Goal: Task Accomplishment & Management: Complete application form

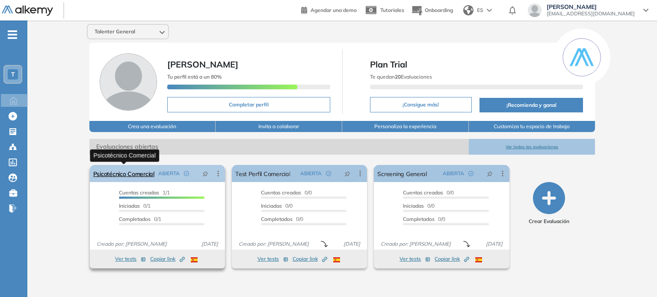
click at [141, 172] on link "Psicotécnico Comercial" at bounding box center [123, 173] width 61 height 17
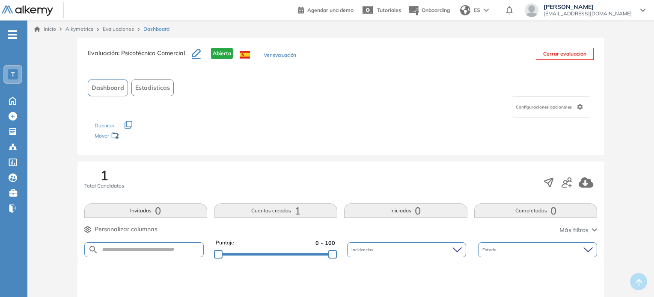
click at [269, 55] on button "Ver evaluación" at bounding box center [280, 55] width 33 height 9
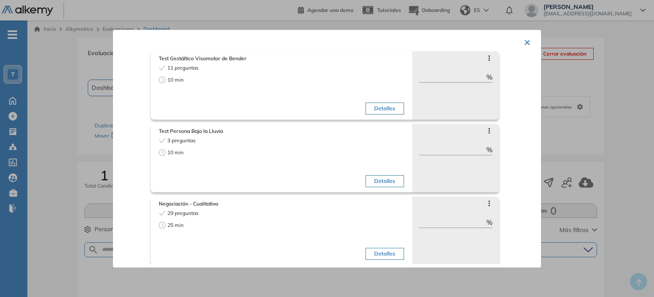
scroll to position [329, 0]
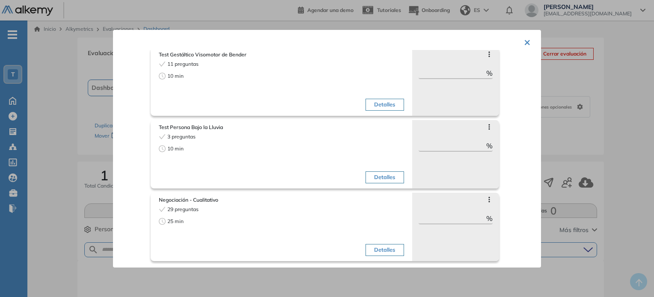
click at [524, 42] on button "×" at bounding box center [527, 41] width 7 height 17
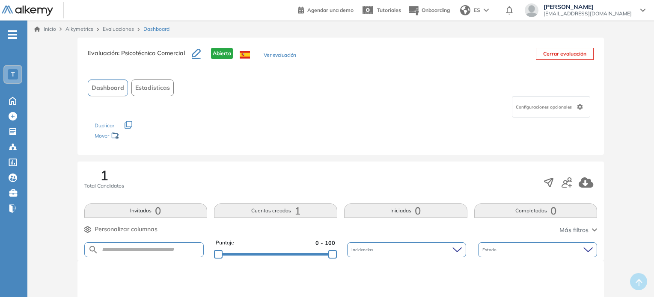
click at [261, 212] on button "Cuentas creadas 1" at bounding box center [275, 211] width 123 height 15
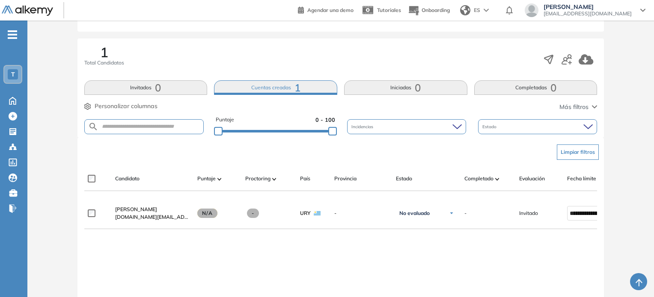
scroll to position [149, 0]
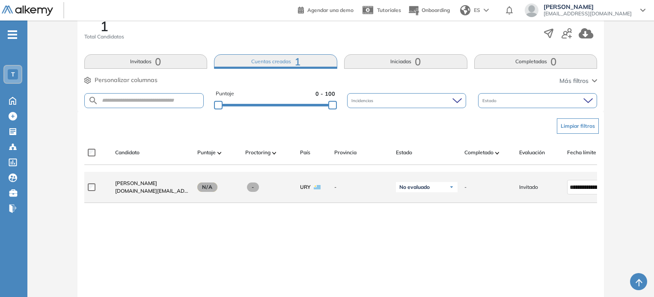
click at [89, 185] on div at bounding box center [98, 187] width 21 height 21
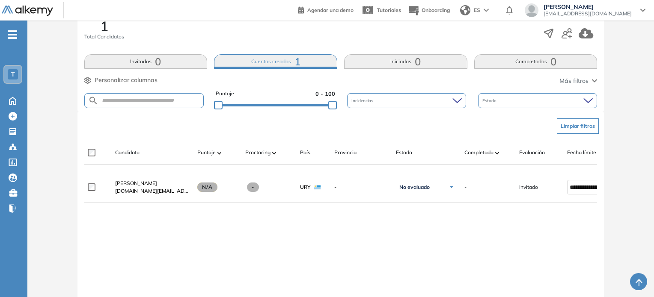
click at [134, 68] on div "1 Total Candidatos Invitados 0 Cuentas creadas 1 Iniciadas 0 Completadas 0 Pers…" at bounding box center [340, 61] width 527 height 99
click at [138, 59] on button "Invitados 0" at bounding box center [145, 61] width 123 height 15
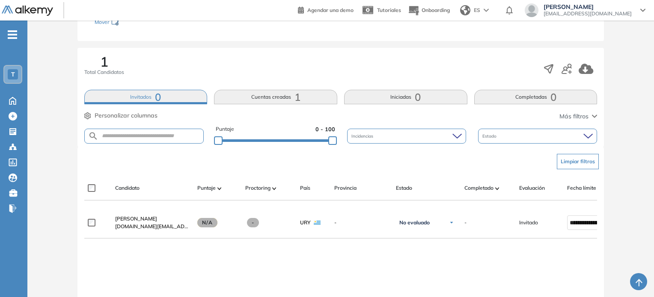
scroll to position [115, 0]
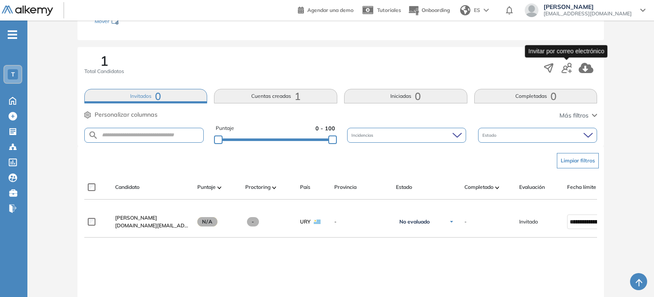
click at [563, 71] on icon "button" at bounding box center [566, 68] width 10 height 10
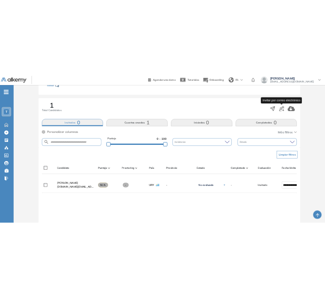
scroll to position [33, 0]
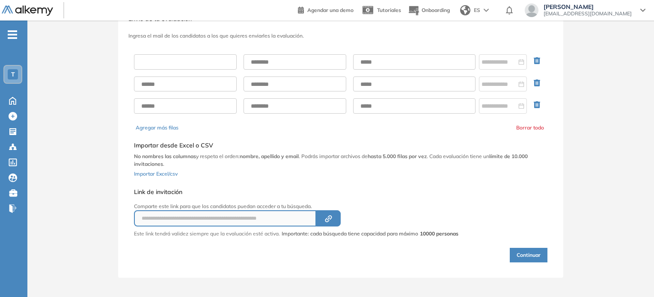
click at [182, 60] on input "text" at bounding box center [185, 61] width 103 height 15
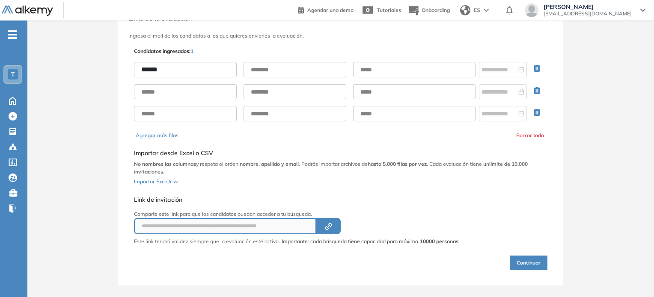
type input "******"
type input "*****"
click at [163, 93] on input "text" at bounding box center [185, 91] width 103 height 15
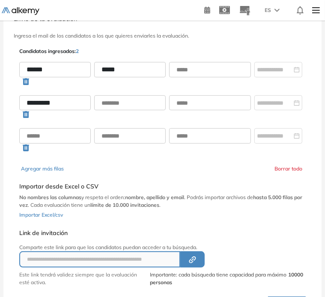
type input "*********"
click at [110, 107] on input "text" at bounding box center [129, 102] width 71 height 15
type input "********"
click at [197, 75] on input "text" at bounding box center [210, 69] width 82 height 15
paste input "**********"
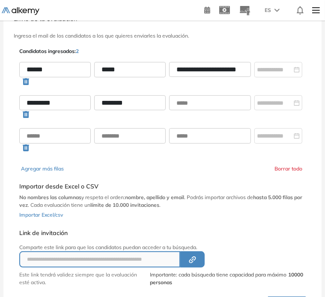
scroll to position [0, 0]
drag, startPoint x: 189, startPoint y: 68, endPoint x: 92, endPoint y: 62, distance: 96.8
click at [92, 62] on div "**********" at bounding box center [162, 75] width 286 height 27
type input "**********"
click at [181, 99] on input "text" at bounding box center [210, 102] width 82 height 15
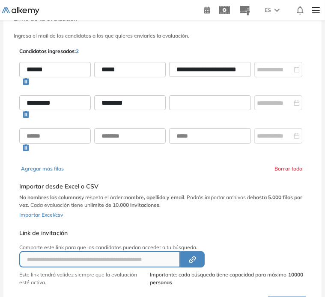
click at [198, 104] on input "text" at bounding box center [210, 102] width 82 height 15
paste input "**********"
type input "**********"
click at [212, 87] on div "**********" at bounding box center [162, 75] width 286 height 27
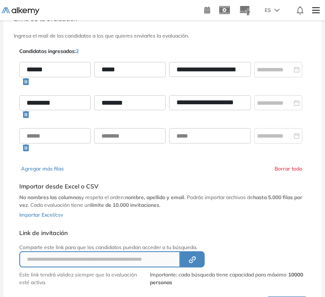
scroll to position [0, 0]
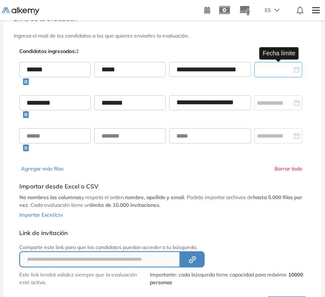
click at [278, 70] on input at bounding box center [274, 69] width 35 height 9
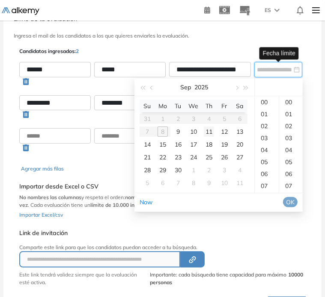
click at [208, 133] on div "11" at bounding box center [209, 132] width 10 height 10
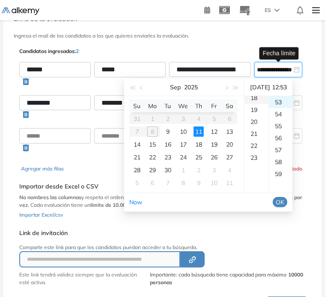
scroll to position [246, 0]
click at [255, 128] on div "23" at bounding box center [256, 132] width 24 height 12
click at [285, 170] on div "59" at bounding box center [281, 174] width 24 height 12
type input "**********"
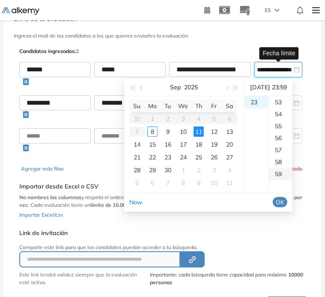
scroll to position [707, 0]
click at [284, 201] on span "OK" at bounding box center [279, 202] width 9 height 9
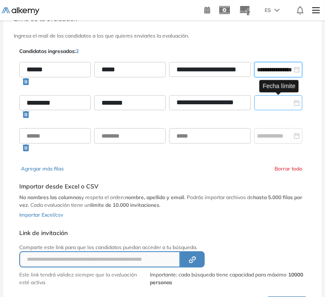
click at [283, 106] on input at bounding box center [274, 102] width 35 height 9
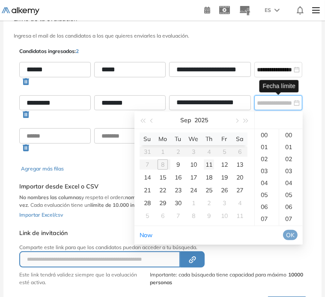
click at [210, 162] on div "11" at bounding box center [209, 165] width 10 height 10
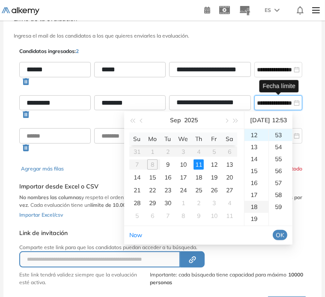
scroll to position [275, 0]
click at [249, 133] on div "23" at bounding box center [256, 135] width 24 height 12
click at [282, 207] on div "59" at bounding box center [281, 207] width 24 height 12
type input "**********"
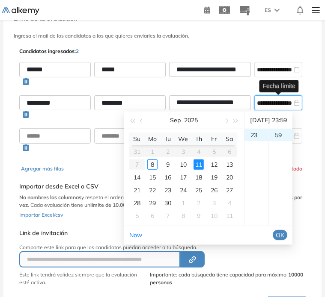
click at [284, 233] on span "OK" at bounding box center [279, 235] width 9 height 9
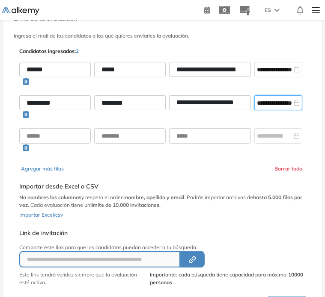
scroll to position [81, 0]
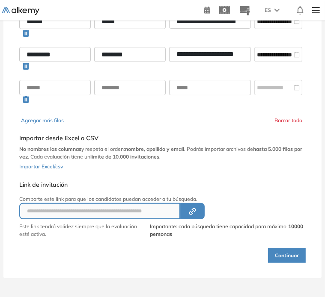
click at [284, 251] on button "Continuar" at bounding box center [287, 256] width 38 height 15
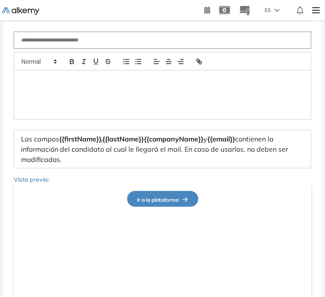
type input "**********"
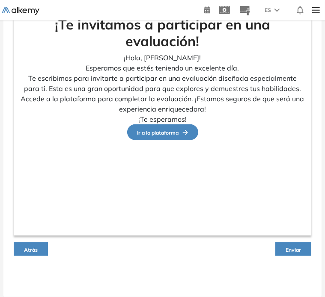
scroll to position [312, 0]
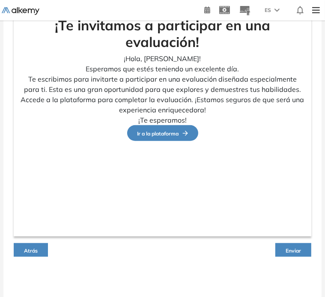
click at [292, 255] on button "Enviar" at bounding box center [293, 250] width 36 height 14
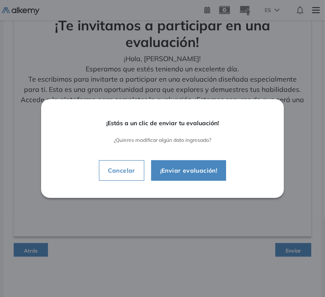
click at [174, 171] on span "¡Enviar evaluación!" at bounding box center [188, 171] width 71 height 10
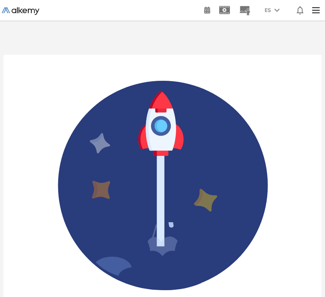
click at [26, 10] on img at bounding box center [21, 11] width 38 height 8
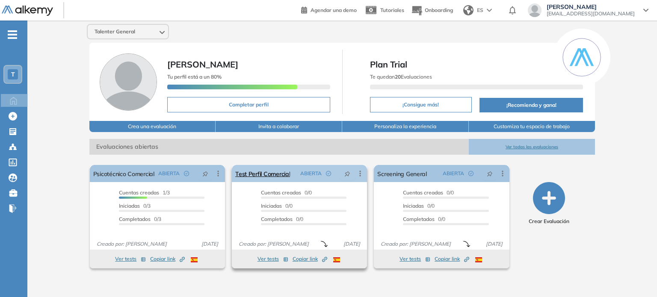
click at [363, 173] on icon at bounding box center [360, 173] width 9 height 9
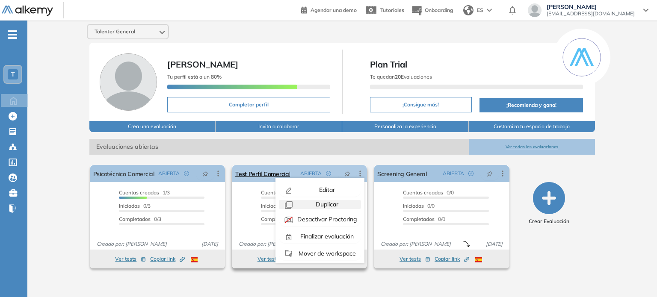
click at [325, 201] on span "Duplicar" at bounding box center [326, 205] width 24 height 8
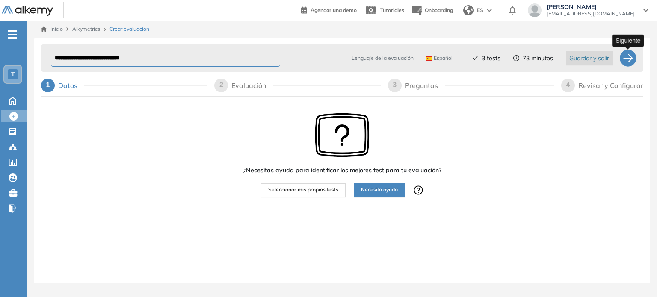
click at [626, 60] on div at bounding box center [627, 58] width 17 height 17
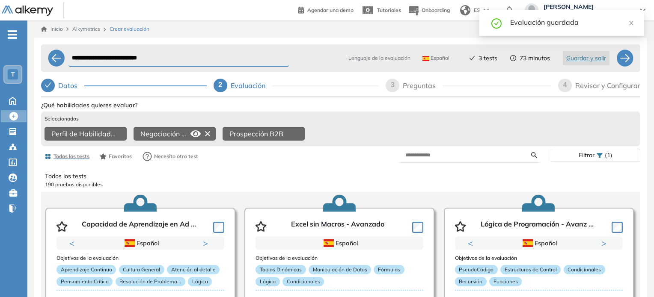
click at [207, 133] on icon at bounding box center [208, 134] width 14 height 14
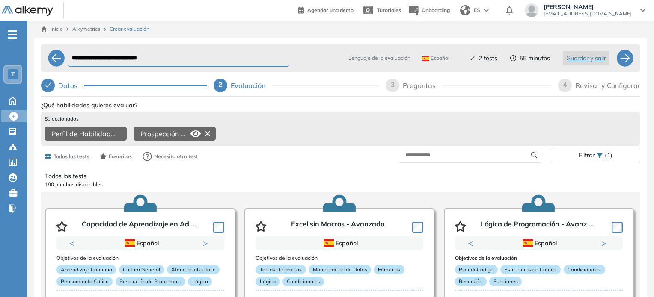
click at [207, 133] on icon at bounding box center [208, 134] width 14 height 14
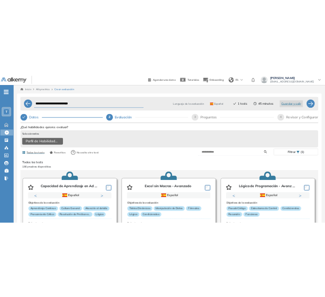
scroll to position [10, 0]
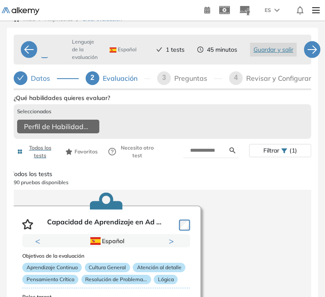
click at [76, 111] on div "Seleccionados" at bounding box center [162, 112] width 290 height 8
click at [113, 126] on div "Perfil de Habilidades Comerciales" at bounding box center [162, 128] width 290 height 16
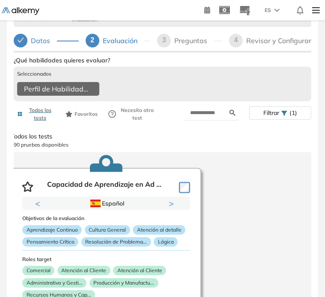
scroll to position [34, 0]
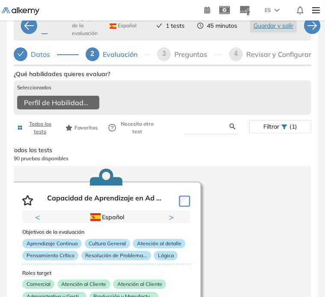
click at [195, 130] on input "text" at bounding box center [209, 127] width 39 height 8
type input "*"
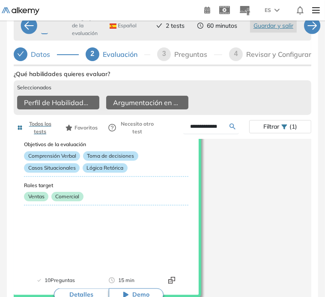
scroll to position [0, 0]
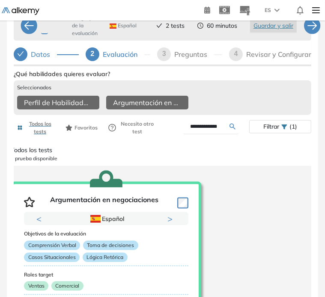
drag, startPoint x: 225, startPoint y: 130, endPoint x: 181, endPoint y: 129, distance: 44.5
click at [181, 129] on div "**********" at bounding box center [206, 126] width 87 height 15
type input "**********"
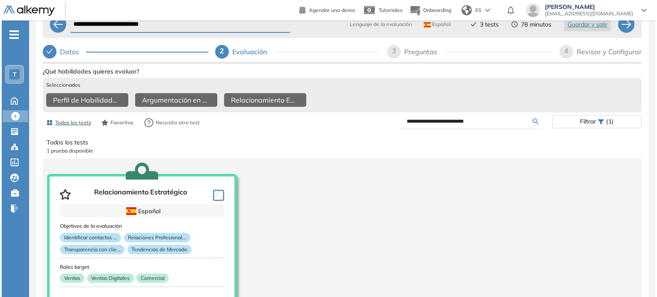
scroll to position [0, 0]
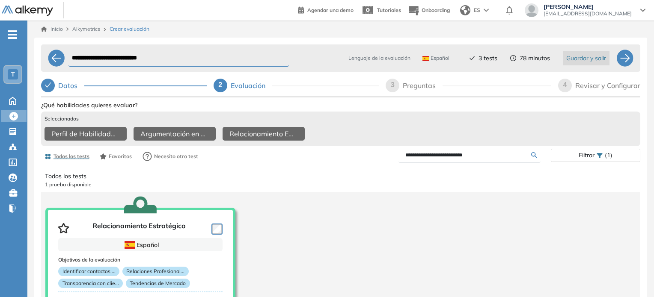
click at [582, 59] on span "Guardar y salir" at bounding box center [586, 57] width 40 height 9
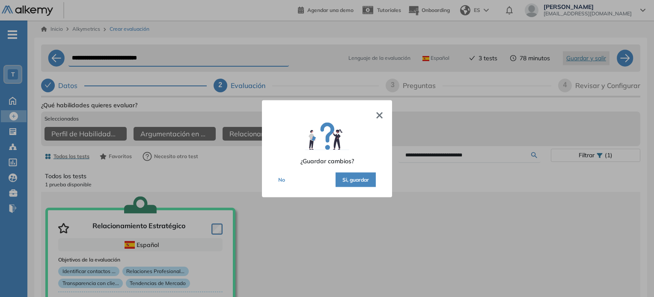
click at [365, 179] on button "Si, guardar" at bounding box center [355, 179] width 40 height 15
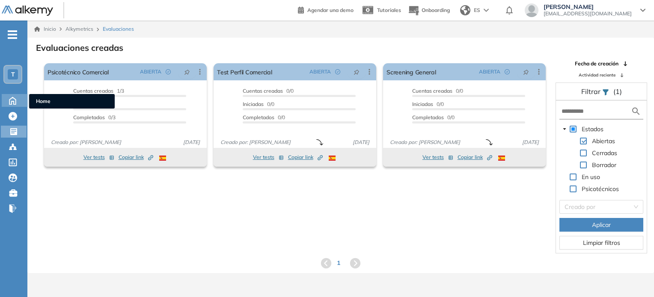
click at [15, 104] on icon at bounding box center [12, 100] width 6 height 7
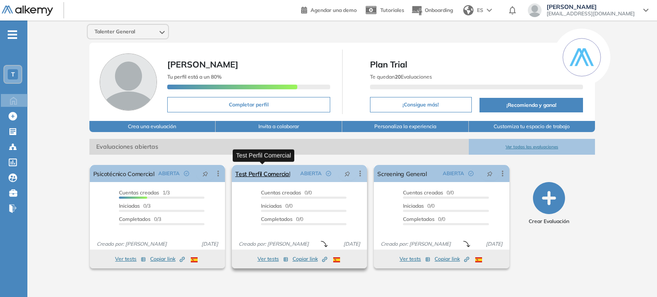
click at [274, 176] on link "Test Perfil Comercial" at bounding box center [262, 173] width 55 height 17
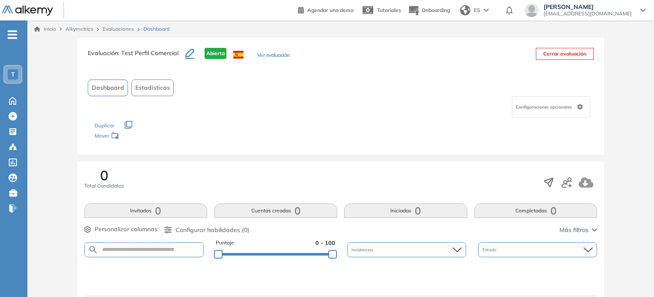
click at [80, 31] on span "Alkymetrics" at bounding box center [79, 29] width 28 height 6
click at [80, 27] on span "Alkymetrics" at bounding box center [79, 29] width 28 height 6
click at [50, 31] on link "Inicio" at bounding box center [45, 29] width 22 height 8
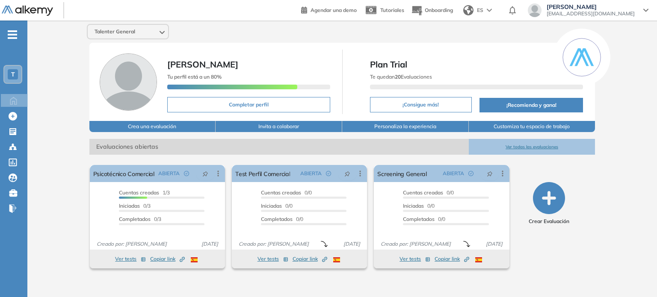
click at [518, 143] on button "Ver todas las evaluaciones" at bounding box center [532, 147] width 127 height 16
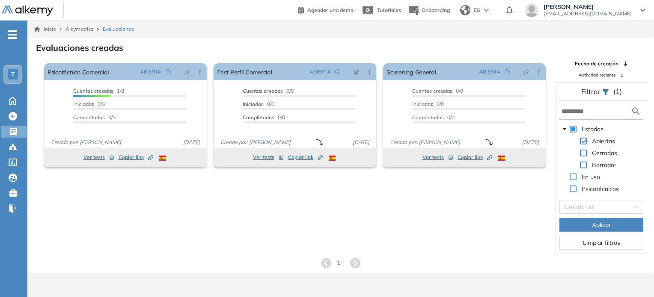
click at [356, 261] on icon at bounding box center [355, 263] width 10 height 10
click at [329, 272] on div "Evaluaciones creadas El proctoring será activado ¡Importante!: Los usuarios que…" at bounding box center [340, 156] width 626 height 236
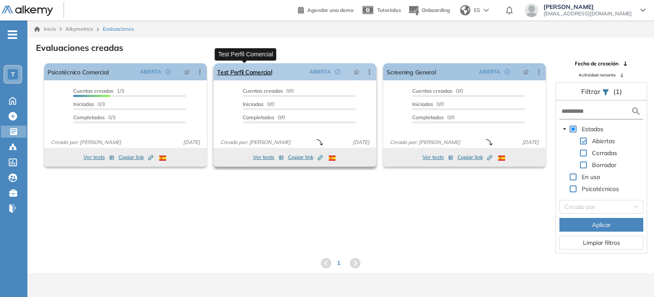
click at [248, 71] on link "Test Perfil Comercial" at bounding box center [244, 71] width 55 height 17
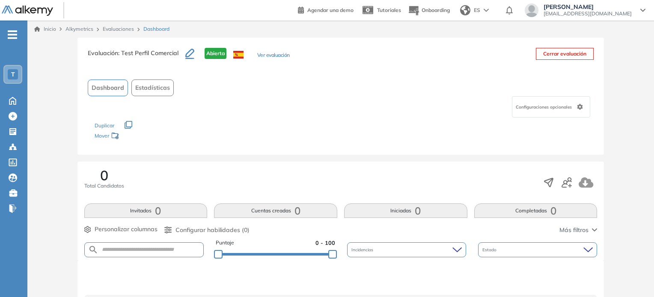
click at [563, 51] on button "Cerrar evaluación" at bounding box center [565, 54] width 58 height 12
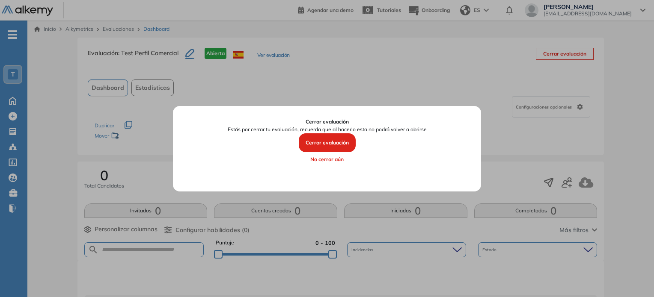
click at [327, 136] on button "Cerrar evaluación" at bounding box center [327, 142] width 57 height 19
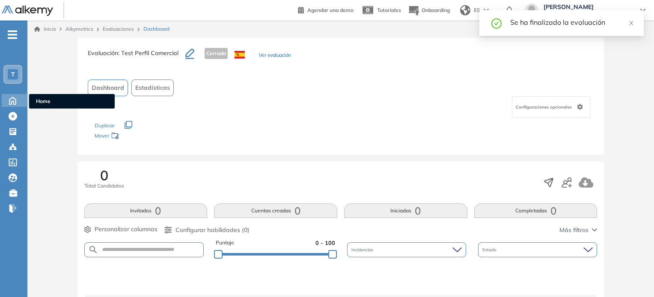
click at [12, 101] on icon at bounding box center [12, 100] width 6 height 7
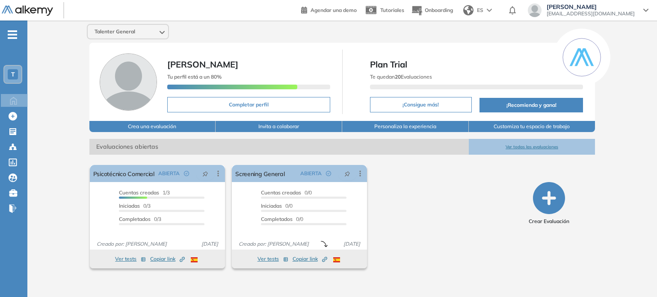
click at [546, 200] on icon "button" at bounding box center [549, 198] width 32 height 32
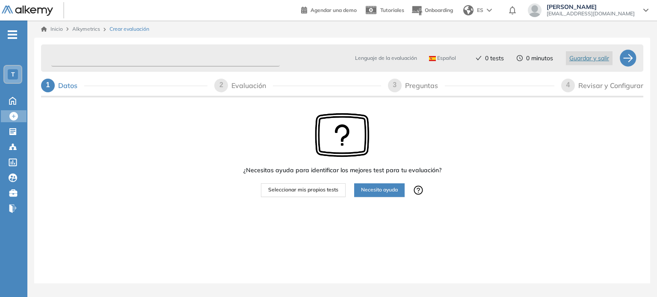
click at [175, 58] on input "text" at bounding box center [165, 58] width 228 height 17
type input "**********"
click at [302, 190] on span "Seleccionar mis propios tests" at bounding box center [303, 190] width 70 height 8
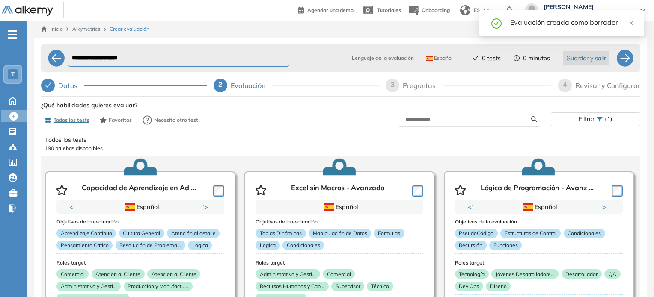
click at [414, 115] on form at bounding box center [469, 119] width 142 height 15
drag, startPoint x: 412, startPoint y: 125, endPoint x: 416, endPoint y: 121, distance: 5.2
click at [416, 121] on form at bounding box center [469, 119] width 142 height 15
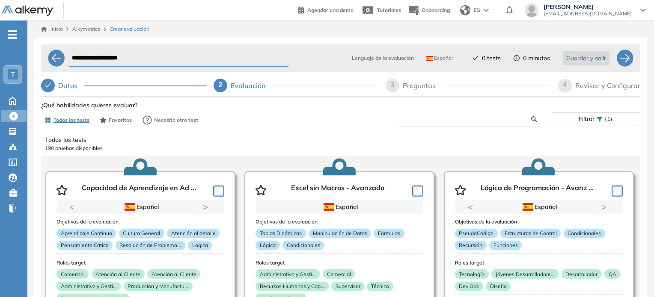
click at [416, 121] on input "text" at bounding box center [468, 119] width 126 height 8
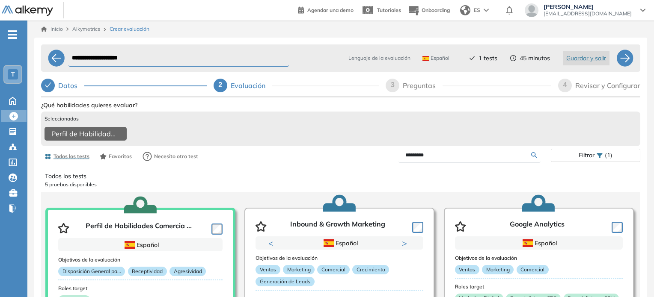
drag, startPoint x: 428, startPoint y: 158, endPoint x: 362, endPoint y: 151, distance: 66.2
click at [362, 151] on div "Todos los tests Favoritos Necesito otro test ********* Filtrar (1)" at bounding box center [340, 156] width 599 height 17
type input "**********"
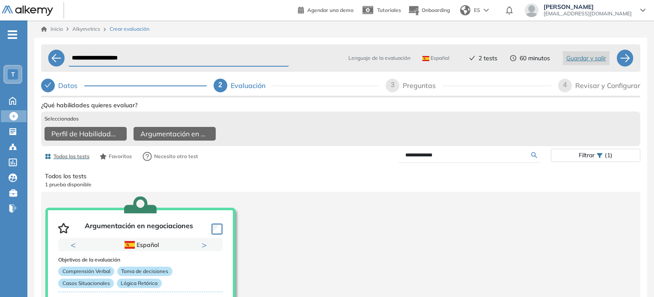
drag, startPoint x: 455, startPoint y: 160, endPoint x: 367, endPoint y: 152, distance: 88.9
click at [367, 152] on div "**********" at bounding box center [445, 155] width 210 height 15
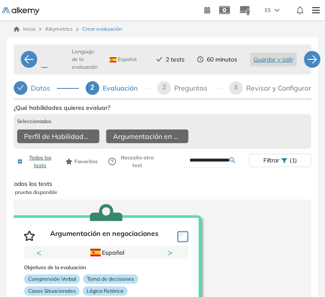
scroll to position [0, 26]
type input "**********"
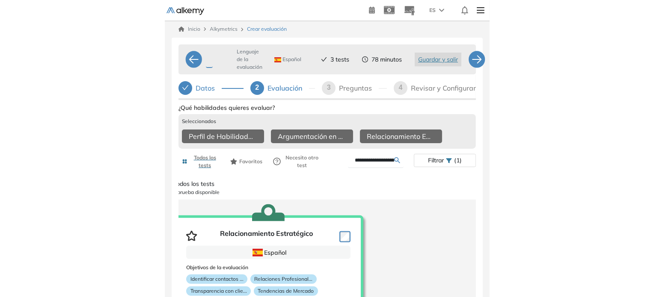
scroll to position [0, 0]
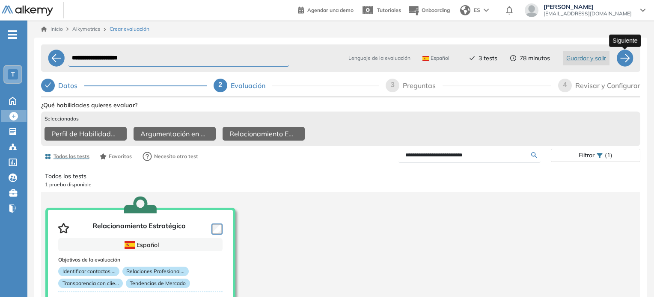
click at [618, 53] on div at bounding box center [624, 58] width 17 height 17
select select "*****"
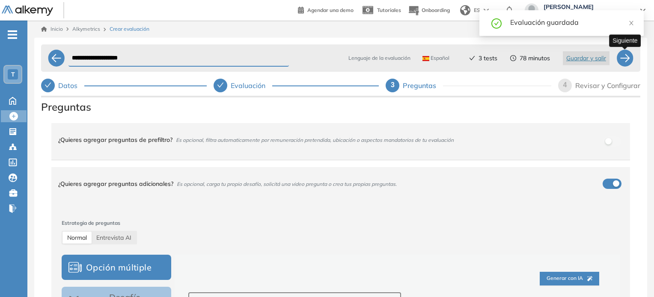
click at [622, 57] on div at bounding box center [624, 58] width 17 height 17
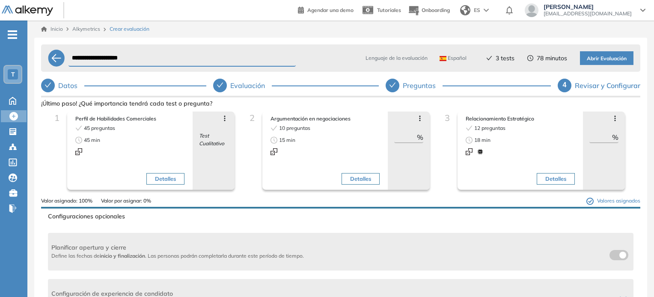
click at [612, 57] on span "Abrir Evaluación" at bounding box center [606, 59] width 40 height 8
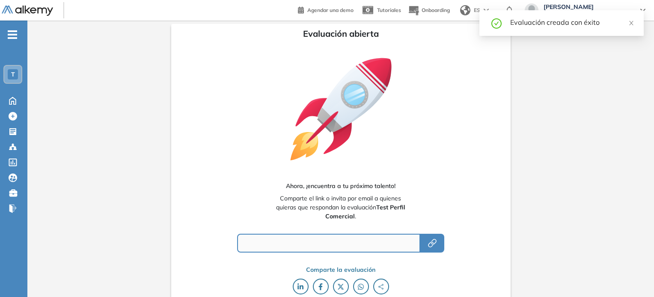
type input "**********"
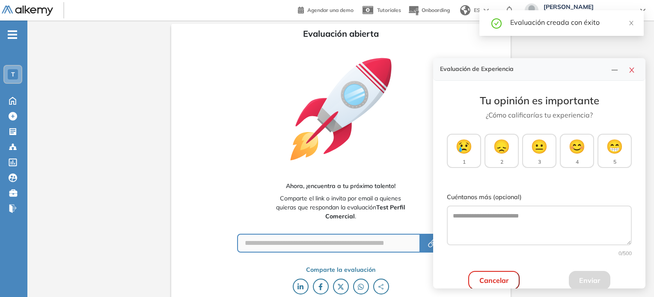
click at [11, 77] on span "T" at bounding box center [13, 74] width 4 height 7
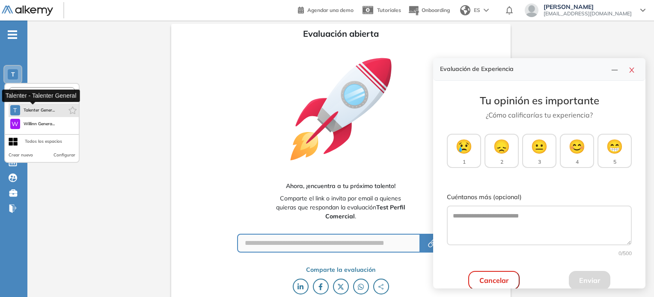
click at [14, 113] on span "T" at bounding box center [14, 110] width 3 height 7
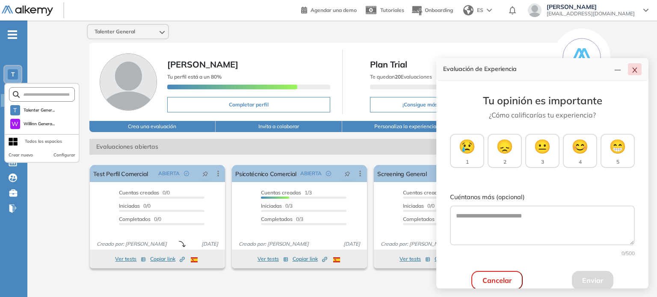
click at [636, 72] on icon "close" at bounding box center [634, 70] width 7 height 7
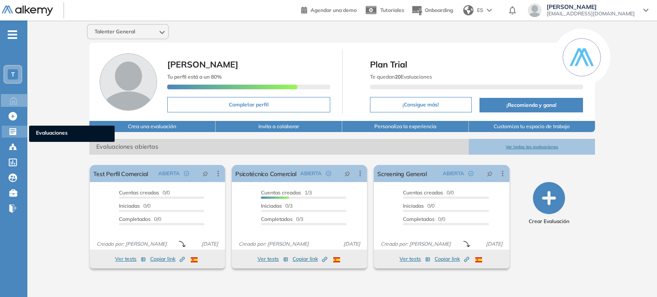
click at [16, 130] on icon at bounding box center [12, 131] width 7 height 7
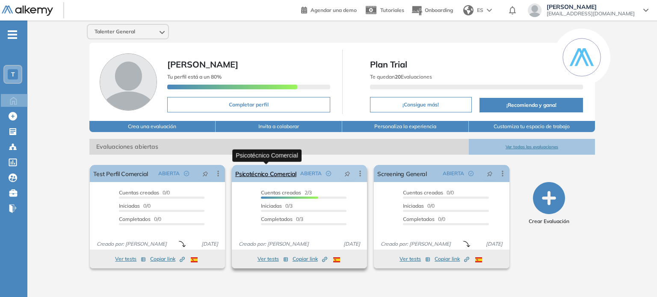
click at [270, 174] on link "Psicotécnico Comercial" at bounding box center [265, 173] width 61 height 17
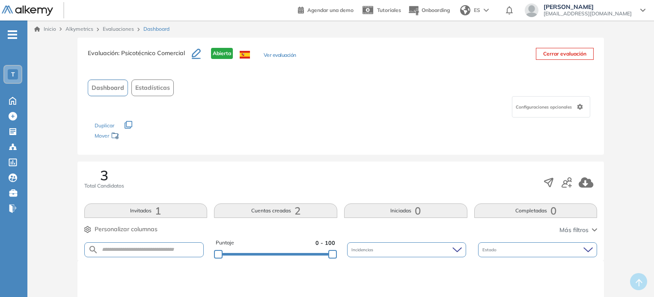
drag, startPoint x: 167, startPoint y: 92, endPoint x: 259, endPoint y: 68, distance: 94.5
click at [259, 68] on div "Evaluación : Psicotécnico Comercial Abierta Ver evaluación Cerrar evaluación Da…" at bounding box center [340, 96] width 527 height 117
click at [280, 51] on button "Ver evaluación" at bounding box center [280, 55] width 33 height 9
